Goal: Task Accomplishment & Management: Manage account settings

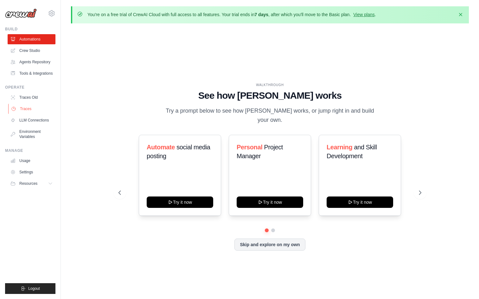
click at [34, 109] on link "Traces" at bounding box center [32, 109] width 48 height 10
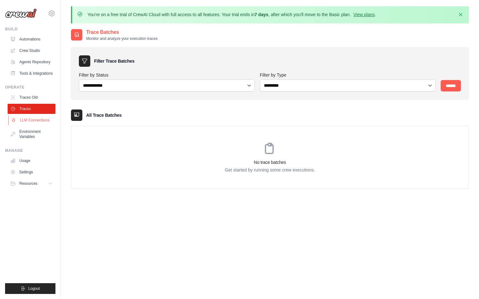
click at [33, 121] on link "LLM Connections" at bounding box center [32, 120] width 48 height 10
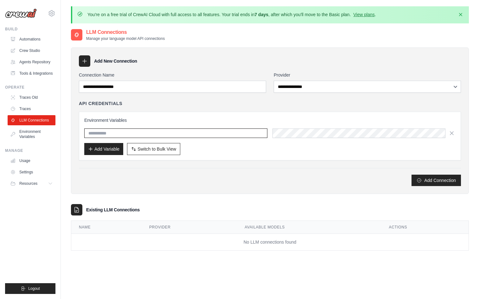
click at [118, 133] on input "text" at bounding box center [175, 134] width 183 height 10
click at [143, 115] on div "Environment Variables Add Variable Switch to Bulk View Switch to Table View" at bounding box center [270, 136] width 382 height 49
click at [144, 223] on th "Provider" at bounding box center [189, 227] width 95 height 13
click at [150, 236] on td "No LLM connections found" at bounding box center [269, 242] width 397 height 17
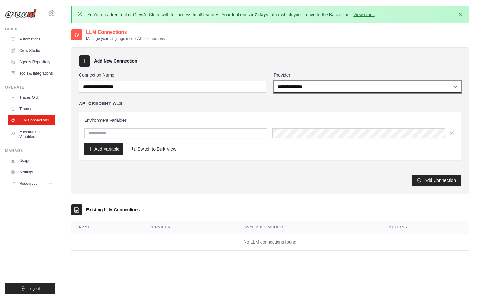
click at [289, 88] on select "**********" at bounding box center [367, 87] width 187 height 12
select select "*******"
click at [274, 81] on select "**********" at bounding box center [367, 87] width 187 height 12
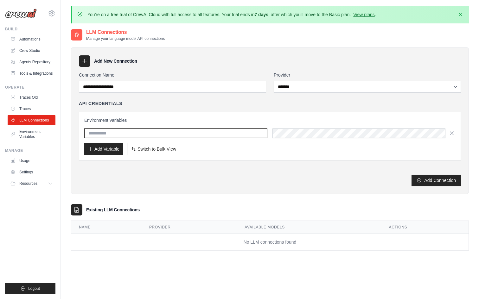
click at [206, 136] on input "text" at bounding box center [175, 134] width 183 height 10
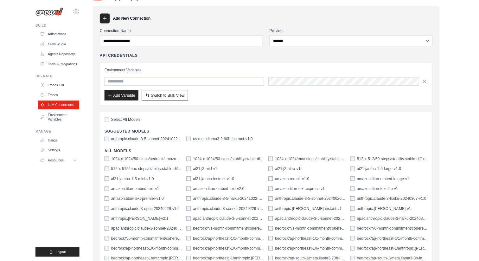
scroll to position [96, 0]
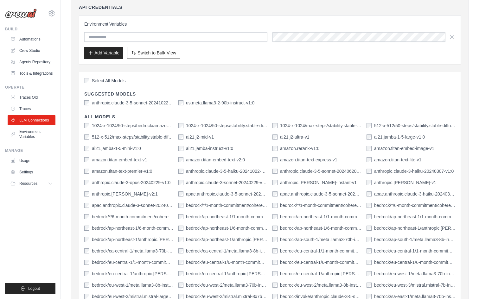
click at [242, 85] on div "Select All Models" at bounding box center [269, 81] width 371 height 9
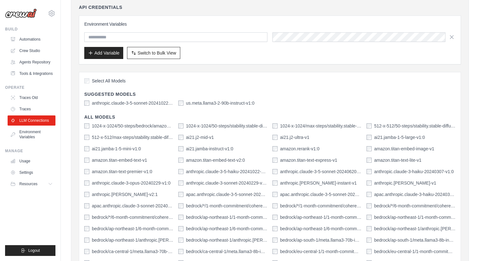
click at [311, 102] on div "anthropic.claude-3-5-sonnet-20241022-v2:0 us.meta.llama3-2-90b-instruct-v1:0" at bounding box center [269, 103] width 371 height 6
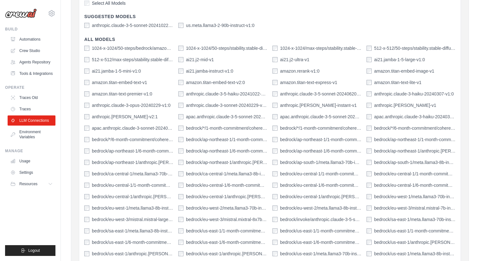
scroll to position [170, 0]
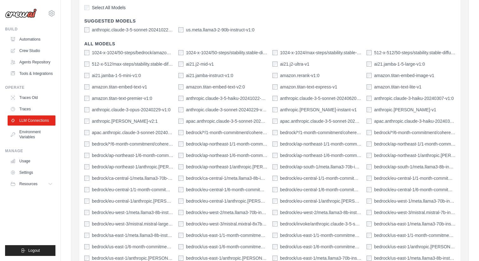
click at [134, 121] on div "anthropic.claude-v2:1" at bounding box center [128, 121] width 89 height 6
drag, startPoint x: 134, startPoint y: 121, endPoint x: 91, endPoint y: 120, distance: 43.4
click at [91, 120] on div "anthropic.claude-v2:1" at bounding box center [128, 121] width 89 height 6
copy label "anthropic.claude-v2:1"
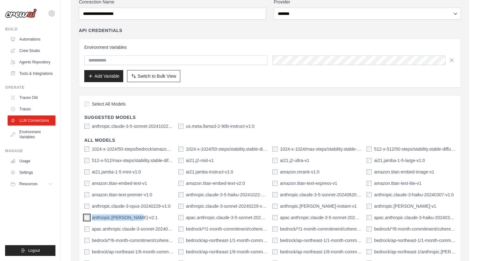
scroll to position [67, 0]
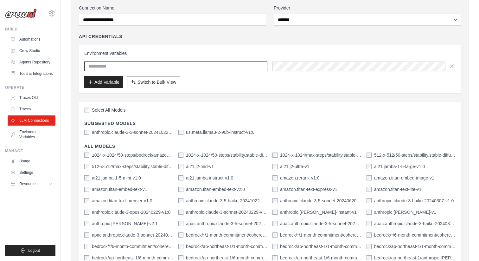
click at [113, 64] on input "text" at bounding box center [175, 66] width 183 height 10
click at [228, 67] on input "text" at bounding box center [175, 66] width 183 height 10
click at [231, 85] on div "Add Variable Switch to Bulk View Switch to Table View" at bounding box center [269, 82] width 371 height 12
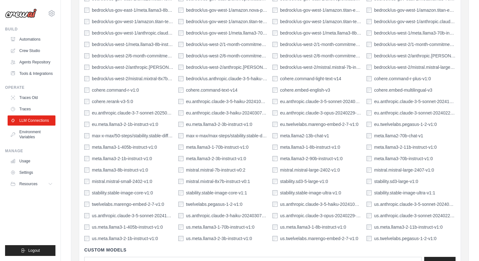
scroll to position [588, 0]
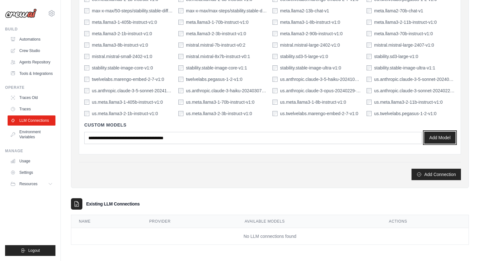
click at [442, 134] on button "Add Model" at bounding box center [439, 137] width 31 height 12
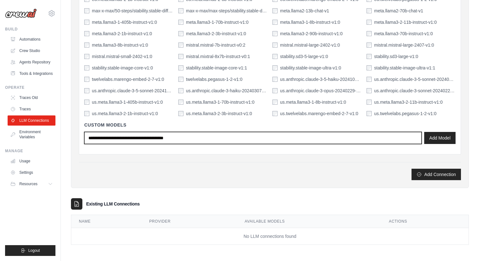
click at [203, 134] on input "text" at bounding box center [252, 138] width 337 height 12
type input "*********"
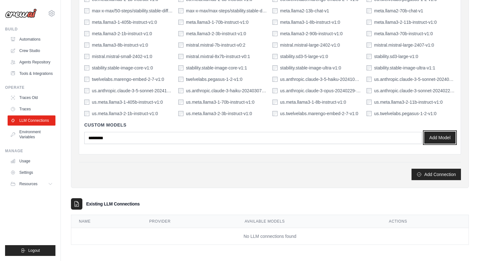
click at [432, 132] on button "Add Model" at bounding box center [439, 137] width 31 height 12
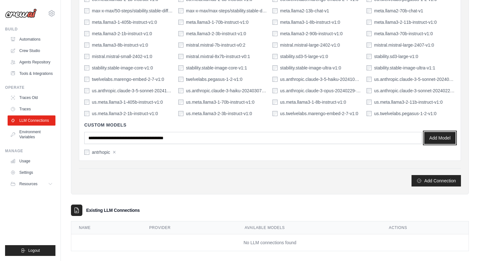
scroll to position [594, 0]
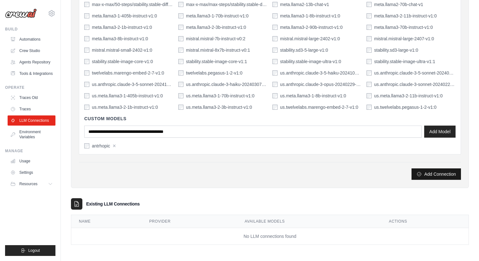
click at [419, 173] on icon "submit" at bounding box center [419, 173] width 5 height 5
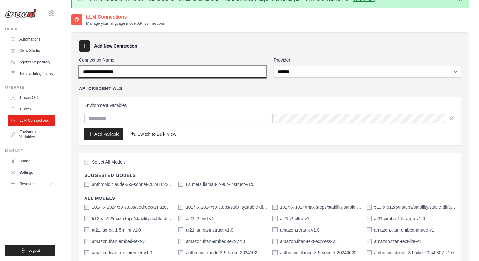
scroll to position [12, 0]
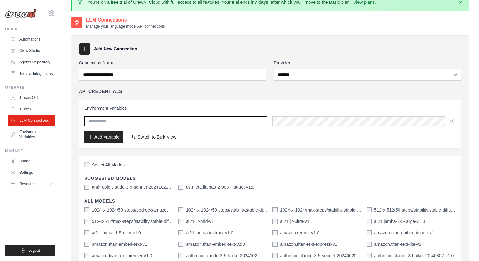
click at [221, 122] on input "text" at bounding box center [175, 121] width 183 height 10
paste input "**********"
type input "**********"
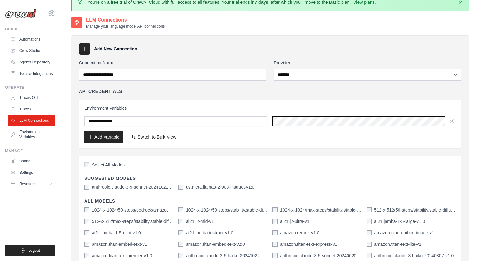
scroll to position [0, 5838]
click at [100, 135] on button "Add Variable" at bounding box center [103, 137] width 39 height 12
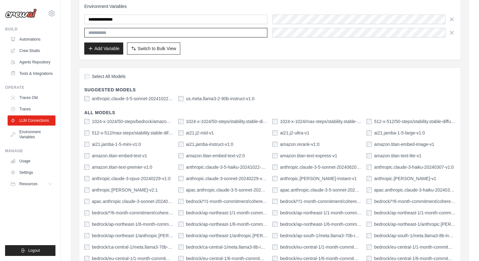
scroll to position [133, 0]
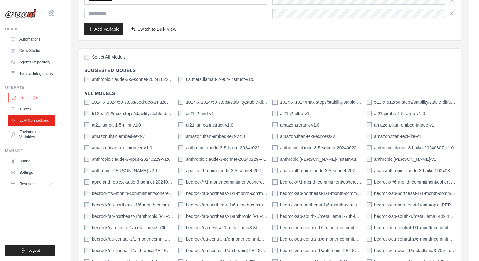
click at [30, 102] on link "Traces Old" at bounding box center [32, 98] width 48 height 10
click at [27, 107] on link "Traces" at bounding box center [32, 109] width 48 height 10
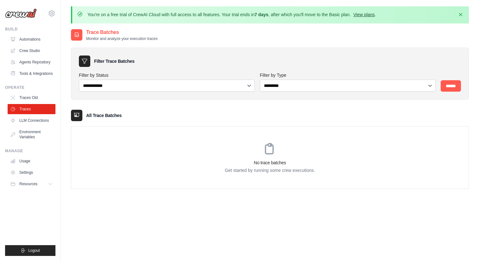
click at [373, 17] on link "View plans" at bounding box center [363, 14] width 21 height 5
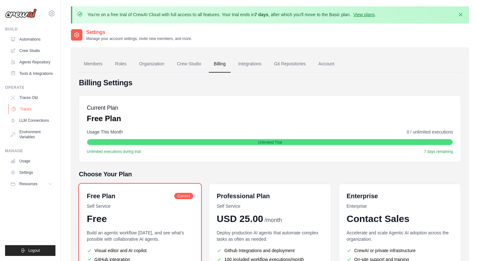
click at [29, 106] on link "Traces" at bounding box center [32, 109] width 48 height 10
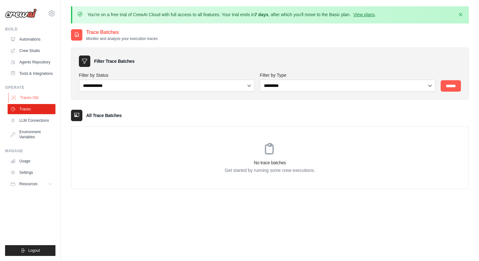
click at [31, 99] on link "Traces Old" at bounding box center [32, 98] width 48 height 10
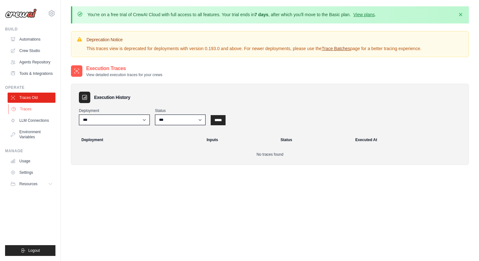
click at [27, 106] on link "Traces" at bounding box center [32, 109] width 48 height 10
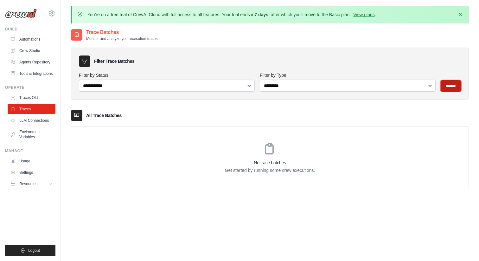
click at [454, 85] on input "******" at bounding box center [451, 85] width 20 height 11
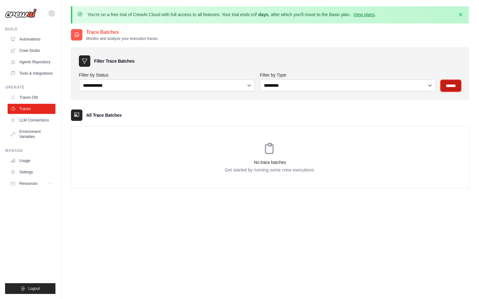
click at [447, 86] on input "******" at bounding box center [451, 85] width 20 height 11
click at [41, 160] on link "Usage" at bounding box center [32, 161] width 48 height 10
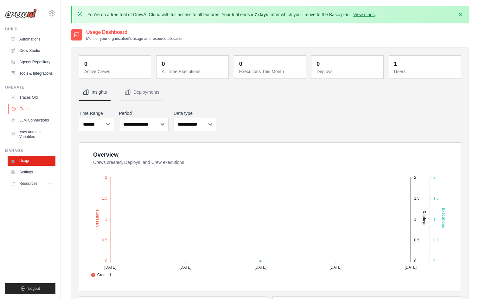
click at [32, 110] on link "Traces" at bounding box center [32, 109] width 48 height 10
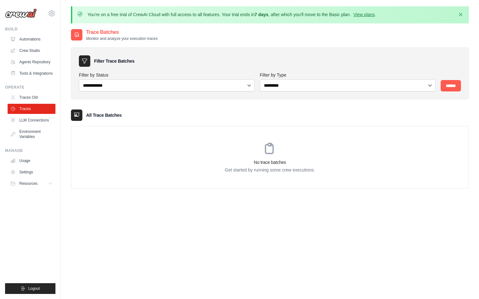
click at [232, 170] on p "Get started by running some crew executions." at bounding box center [269, 170] width 397 height 6
click at [36, 60] on link "Agents Repository" at bounding box center [32, 62] width 48 height 10
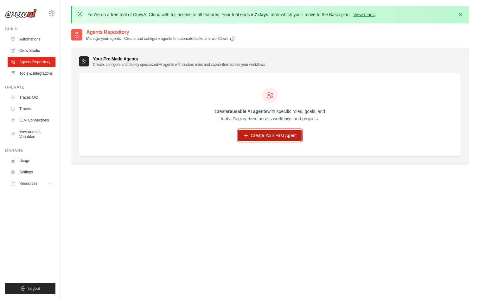
click at [258, 132] on link "Create Your First Agent" at bounding box center [270, 135] width 64 height 11
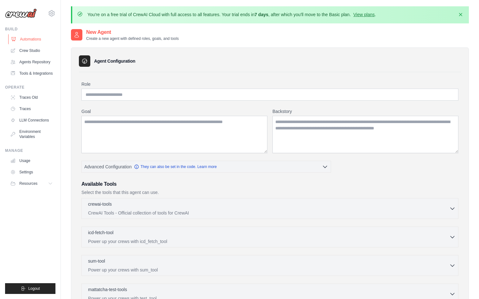
click at [35, 42] on link "Automations" at bounding box center [32, 39] width 48 height 10
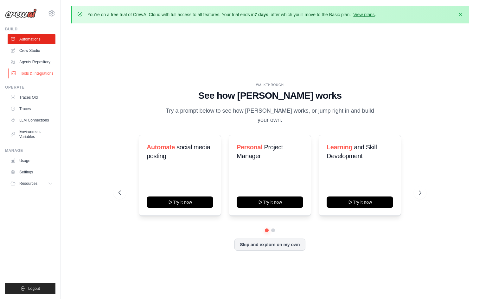
click at [35, 72] on link "Tools & Integrations" at bounding box center [32, 73] width 48 height 10
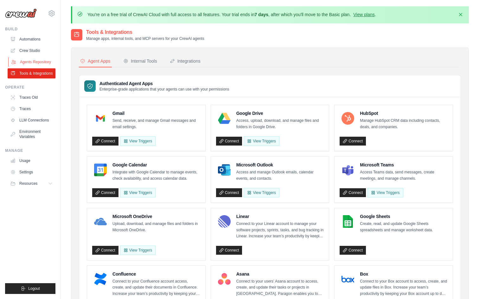
click at [41, 65] on link "Agents Repository" at bounding box center [32, 62] width 48 height 10
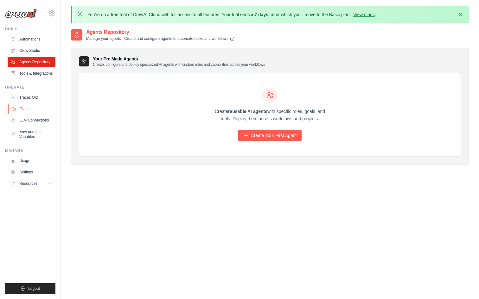
click at [30, 110] on link "Traces" at bounding box center [32, 109] width 48 height 10
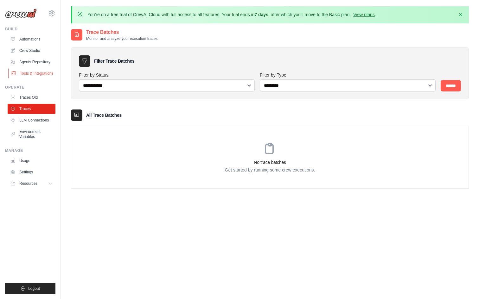
click at [34, 77] on link "Tools & Integrations" at bounding box center [32, 73] width 48 height 10
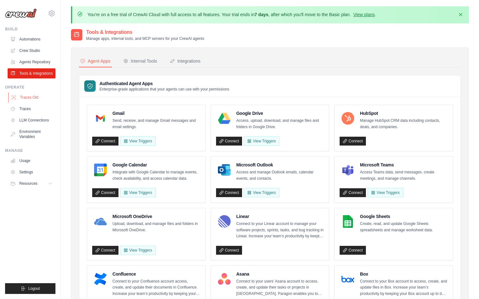
click at [26, 96] on link "Traces Old" at bounding box center [32, 98] width 48 height 10
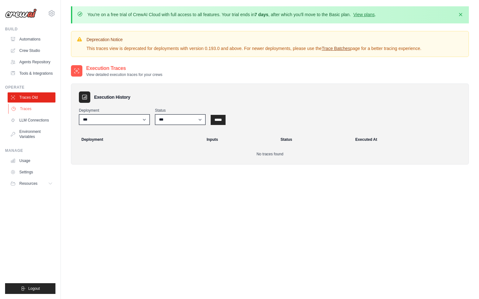
click at [27, 111] on link "Traces" at bounding box center [32, 109] width 48 height 10
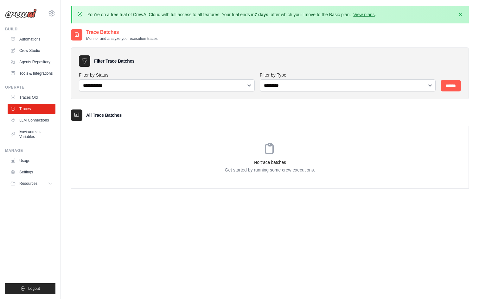
click at [99, 13] on p "You're on a free trial of CrewAI Cloud with full access to all features. Your t…" at bounding box center [231, 14] width 289 height 6
click at [368, 15] on link "View plans" at bounding box center [363, 14] width 21 height 5
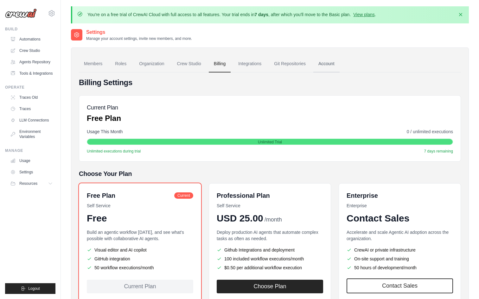
click at [324, 61] on link "Account" at bounding box center [326, 63] width 26 height 17
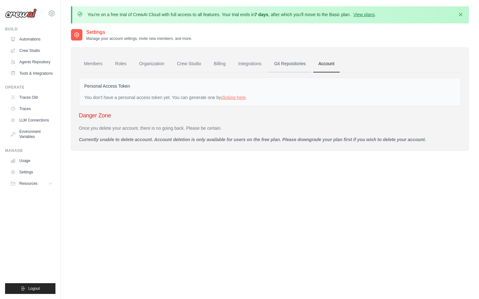
click at [295, 64] on link "Git Repositories" at bounding box center [290, 63] width 42 height 17
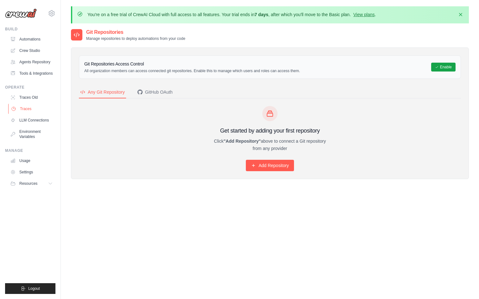
click at [30, 107] on link "Traces" at bounding box center [32, 109] width 48 height 10
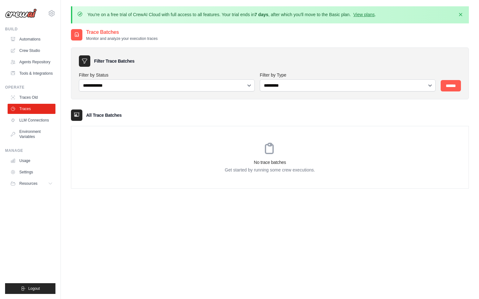
click at [33, 103] on ul "Traces Old Traces LLM Connections Environment Variables" at bounding box center [32, 117] width 48 height 49
click at [41, 58] on link "Agents Repository" at bounding box center [32, 62] width 48 height 10
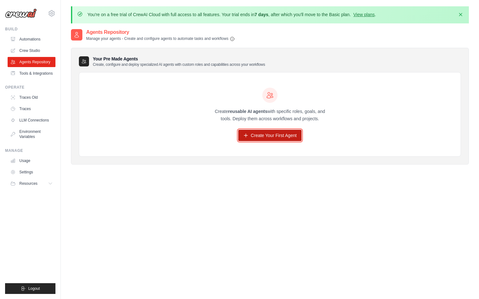
click at [265, 133] on link "Create Your First Agent" at bounding box center [270, 135] width 64 height 11
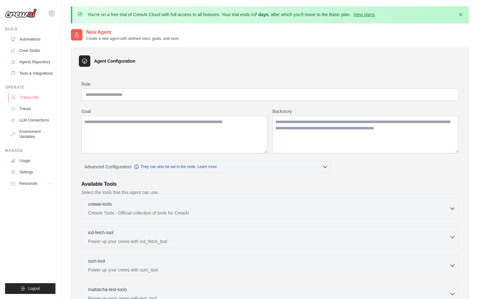
click at [22, 100] on link "Traces Old" at bounding box center [32, 98] width 48 height 10
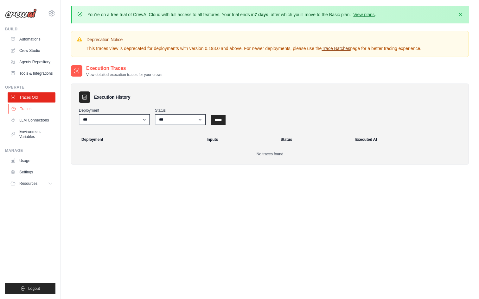
click at [22, 106] on link "Traces" at bounding box center [32, 109] width 48 height 10
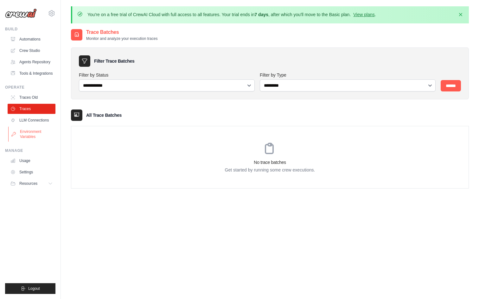
click at [26, 134] on link "Environment Variables" at bounding box center [32, 134] width 48 height 15
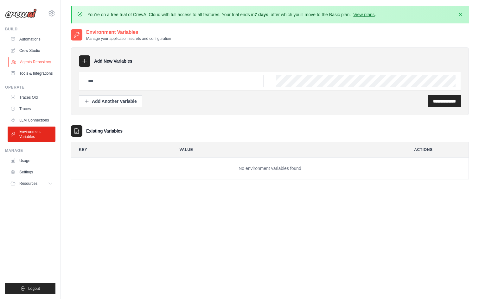
click at [33, 61] on link "Agents Repository" at bounding box center [32, 62] width 48 height 10
